Goal: Task Accomplishment & Management: Complete application form

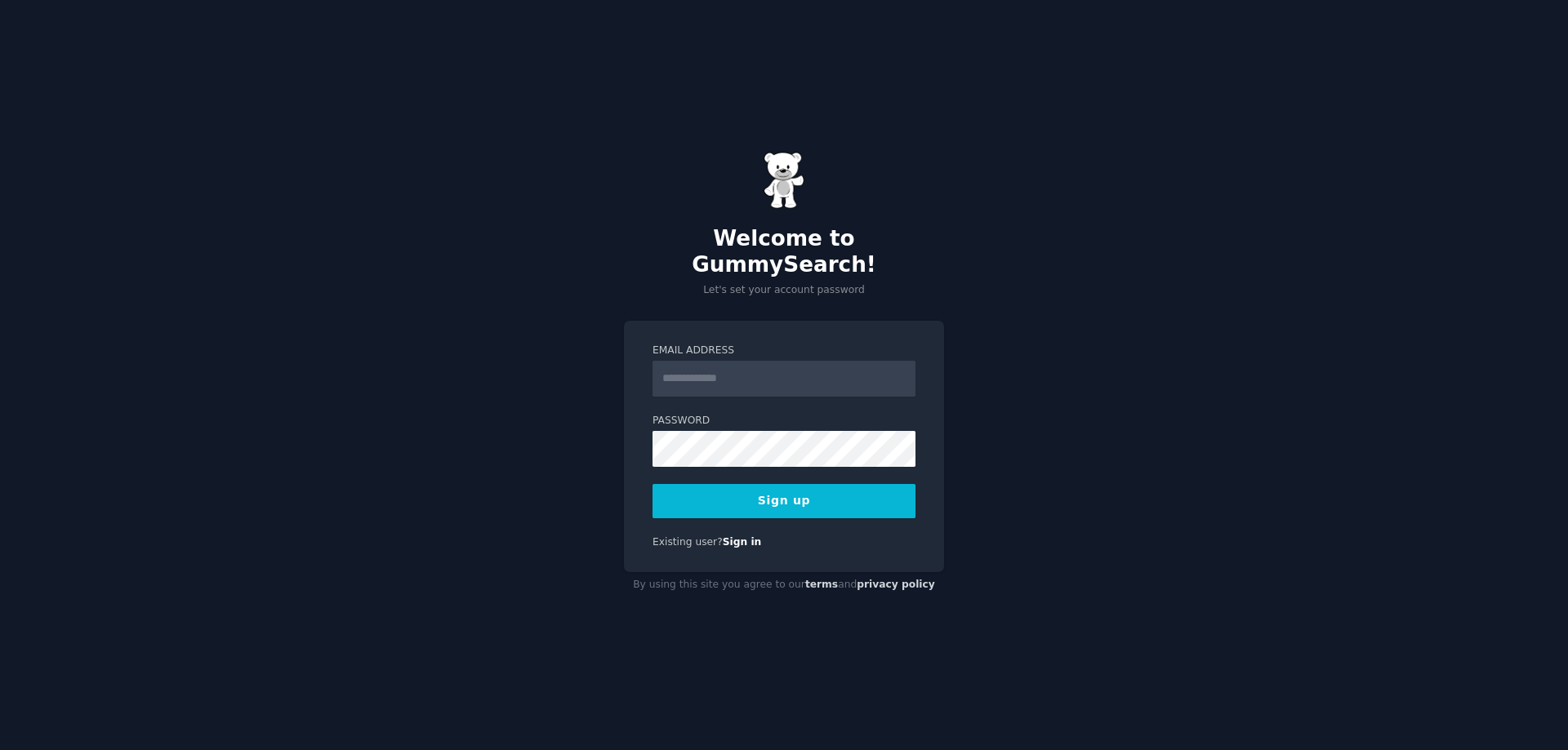
type input "**********"
click at [789, 496] on button "Sign up" at bounding box center [784, 501] width 263 height 34
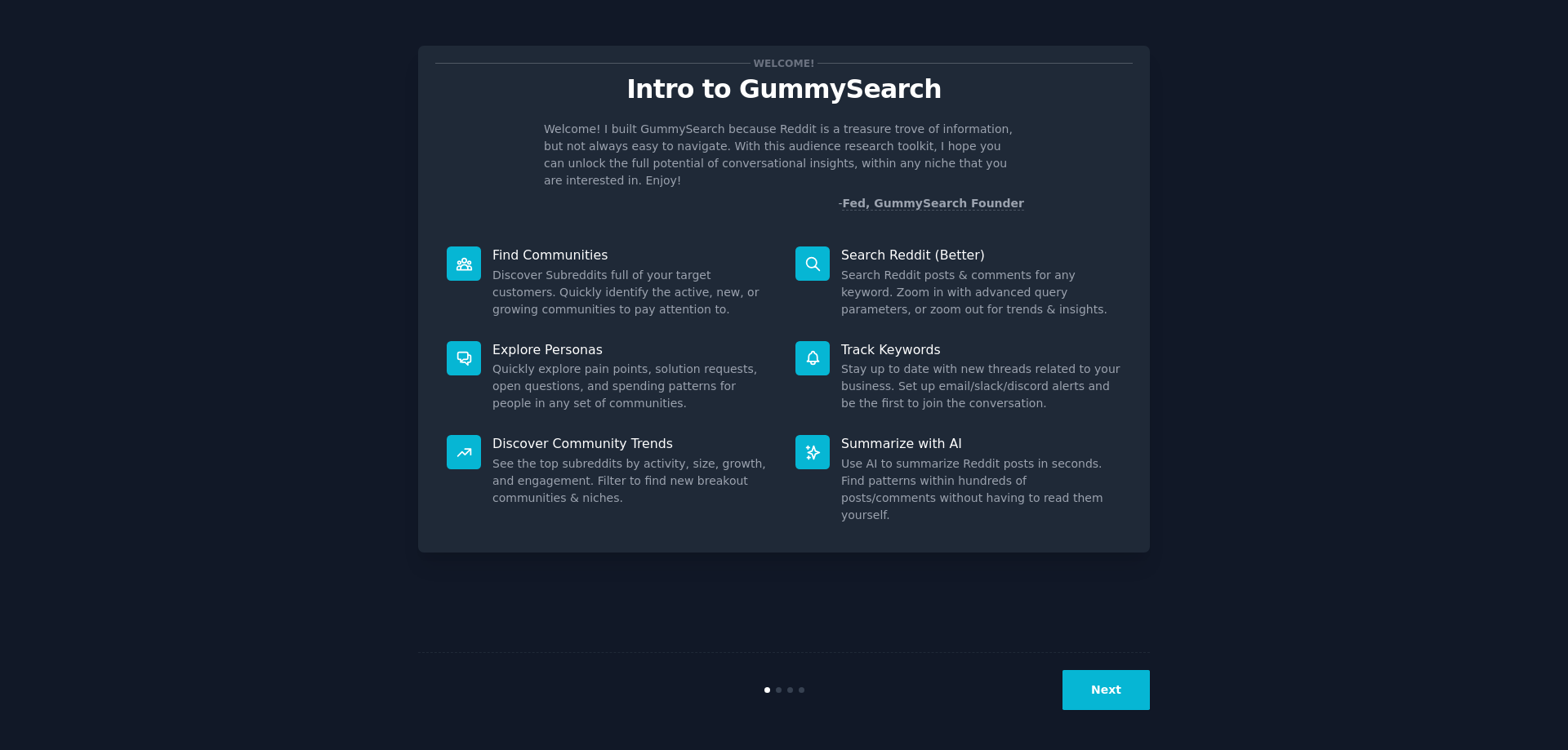
click at [1115, 701] on button "Next" at bounding box center [1106, 690] width 87 height 40
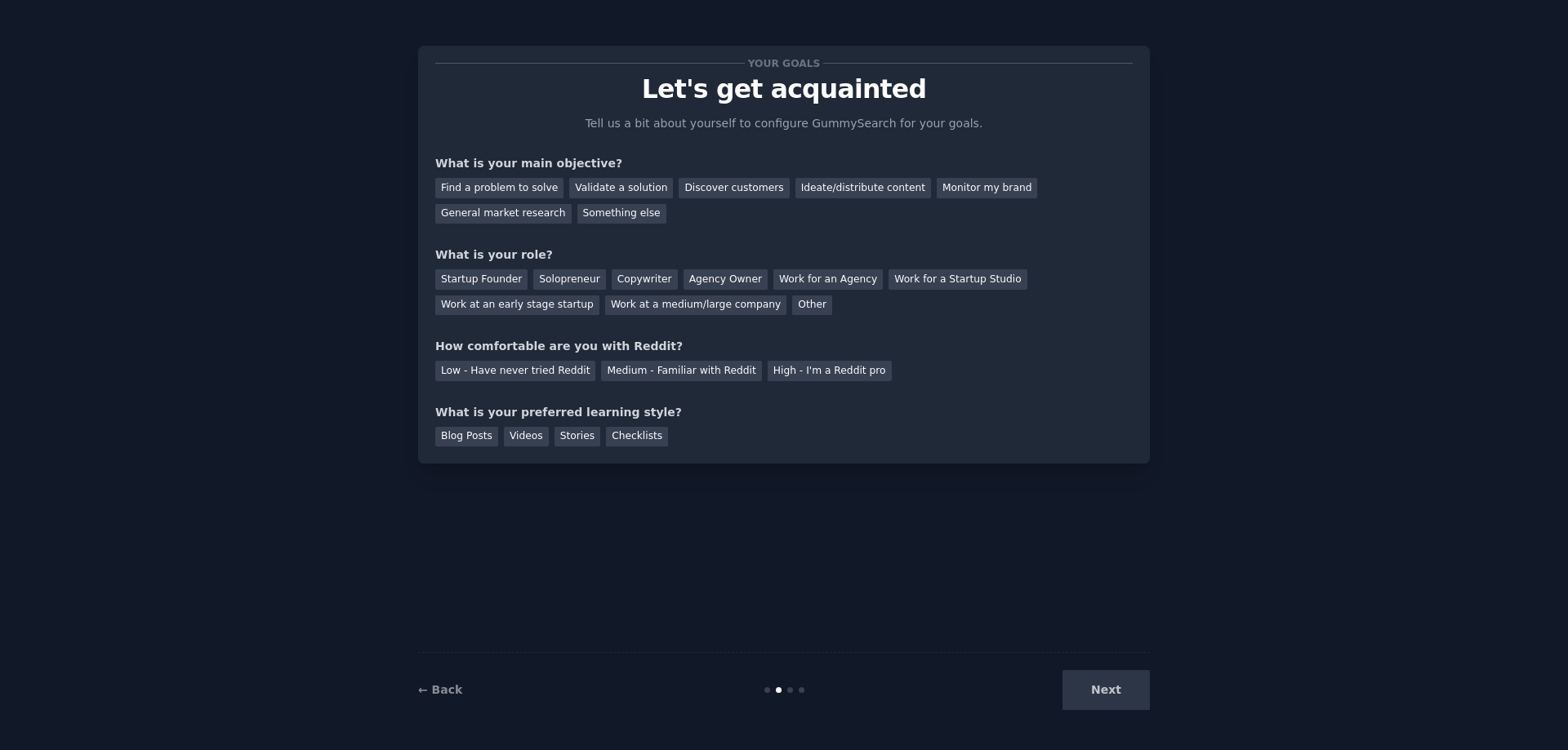
click at [1115, 695] on div "Next" at bounding box center [1027, 690] width 244 height 40
click at [600, 188] on div "Validate a solution" at bounding box center [621, 188] width 103 height 20
drag, startPoint x: 577, startPoint y: 308, endPoint x: 787, endPoint y: 326, distance: 210.8
click at [787, 326] on div "Your goals Let's get acquainted Tell us a bit about yourself to configure Gummy…" at bounding box center [784, 254] width 697 height 384
click at [504, 271] on div "Startup Founder" at bounding box center [481, 280] width 92 height 20
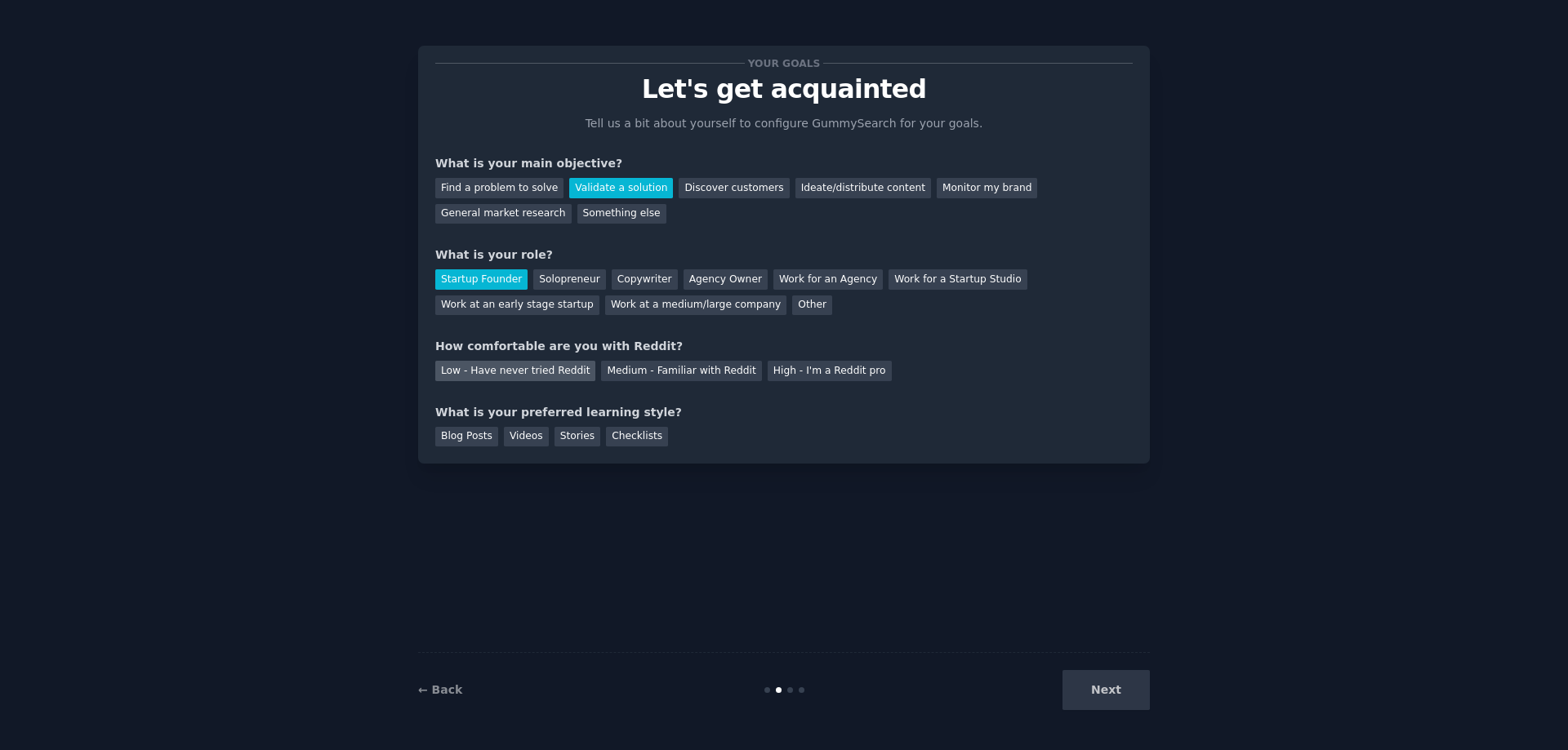
click at [572, 378] on div "Low - Have never tried Reddit" at bounding box center [515, 371] width 160 height 20
click at [632, 434] on div "Checklists" at bounding box center [637, 437] width 62 height 20
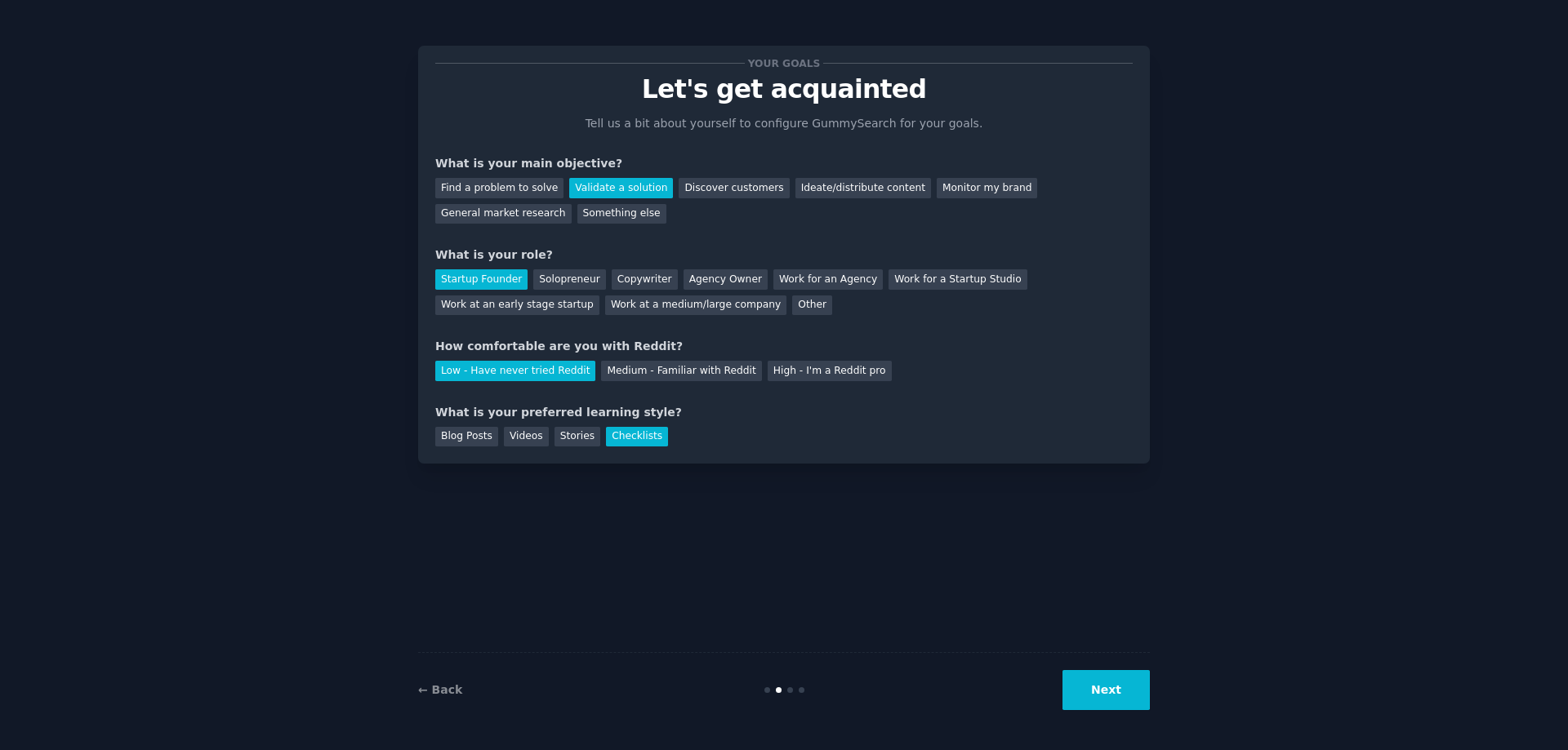
click at [1099, 689] on button "Next" at bounding box center [1106, 690] width 87 height 40
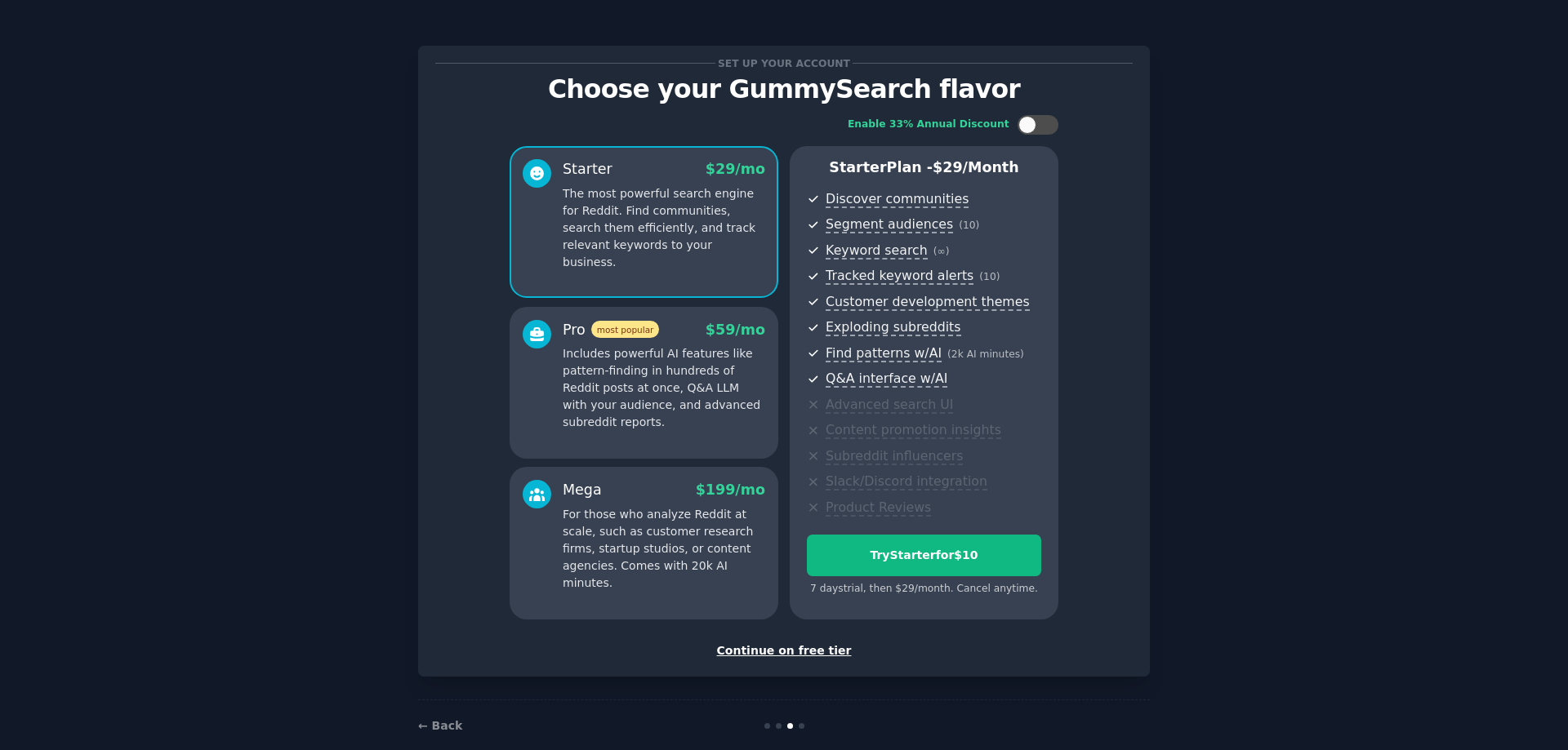
click at [815, 649] on div "Continue on free tier" at bounding box center [784, 651] width 697 height 17
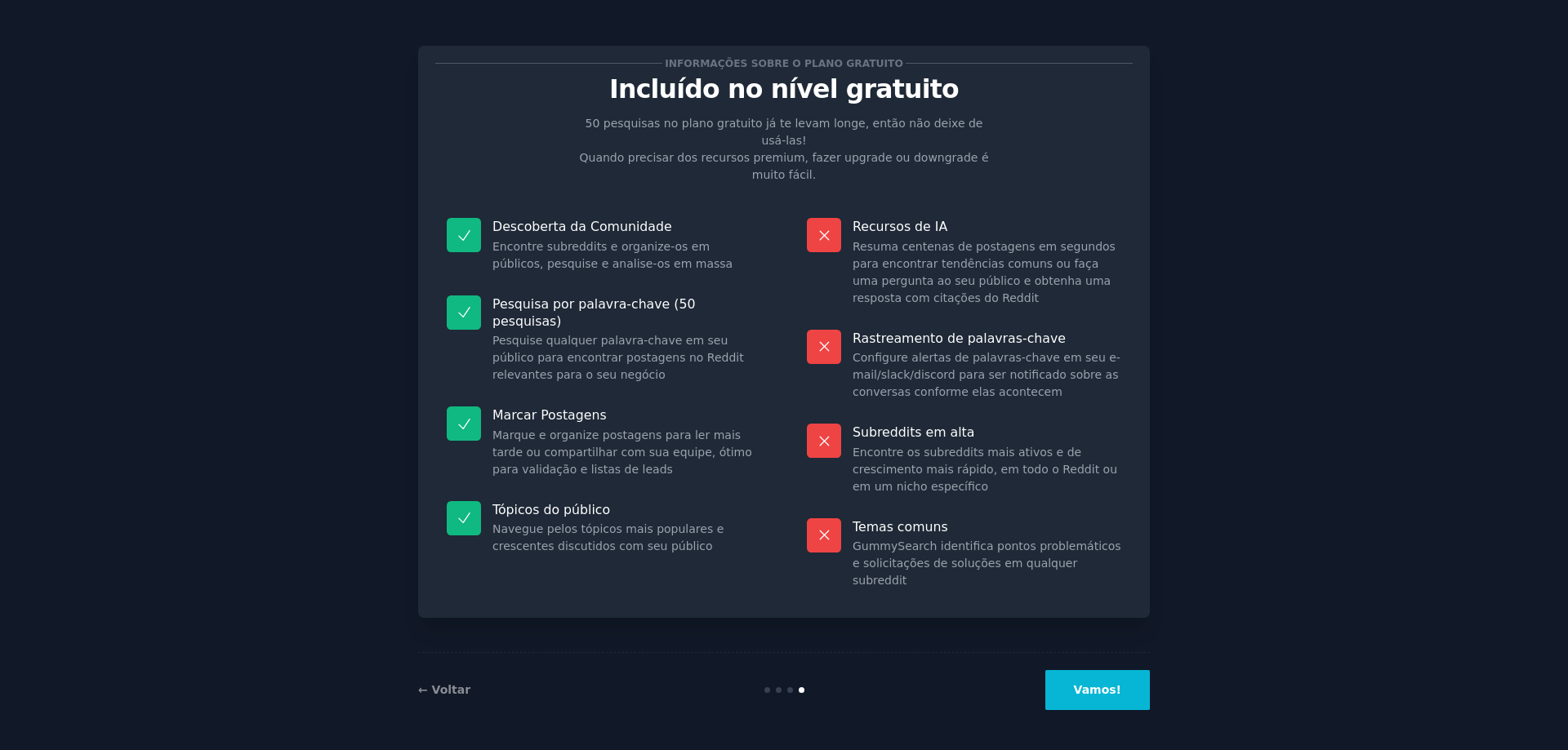
click at [1114, 698] on button "Vamos!" at bounding box center [1097, 690] width 104 height 40
